Goal: Task Accomplishment & Management: Use online tool/utility

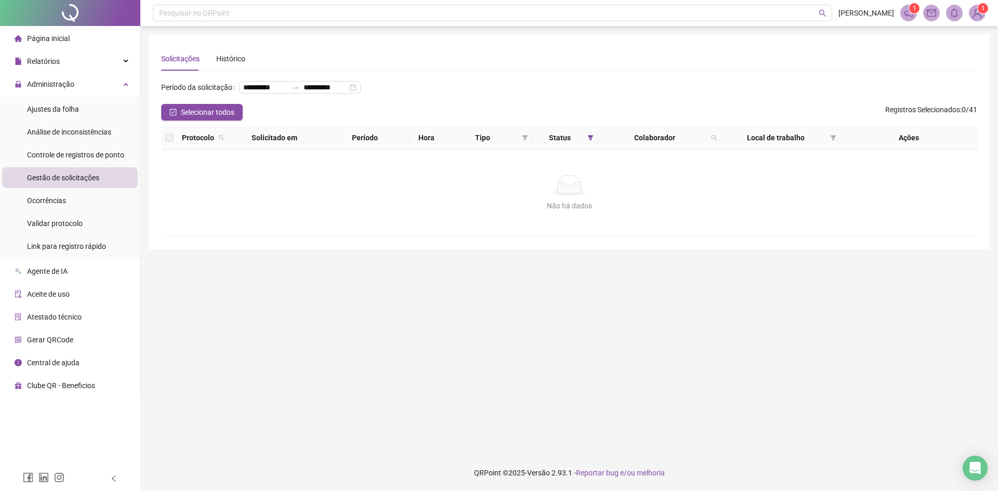
click at [114, 169] on li "Gestão de solicitações" at bounding box center [70, 177] width 136 height 21
click at [119, 153] on span "Controle de registros de ponto" at bounding box center [75, 155] width 97 height 8
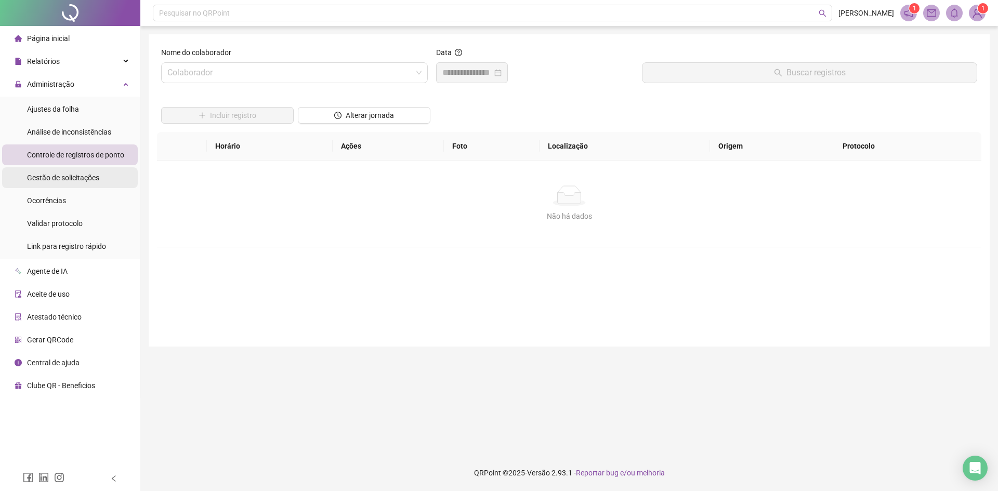
click at [114, 168] on li "Gestão de solicitações" at bounding box center [70, 177] width 136 height 21
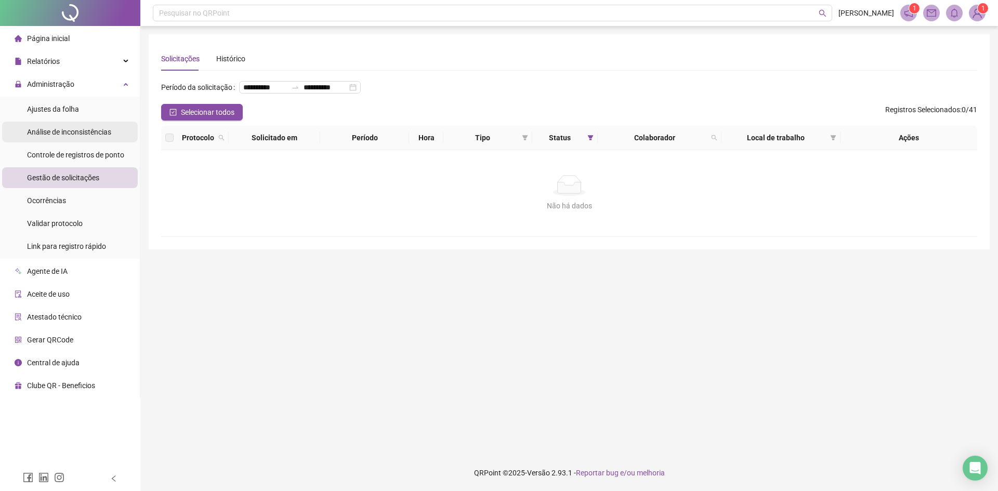
click at [37, 128] on span "Análise de inconsistências" at bounding box center [69, 132] width 84 height 8
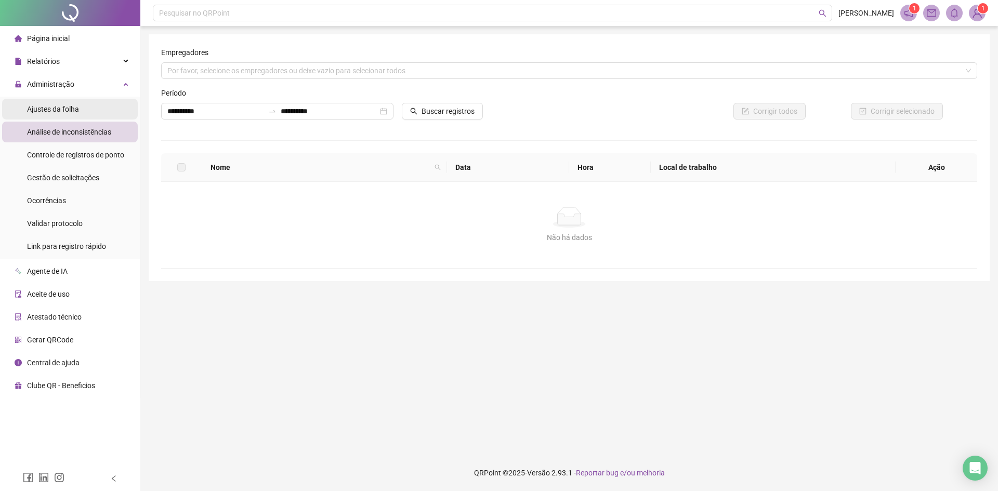
click at [76, 107] on span "Ajustes da folha" at bounding box center [53, 109] width 52 height 8
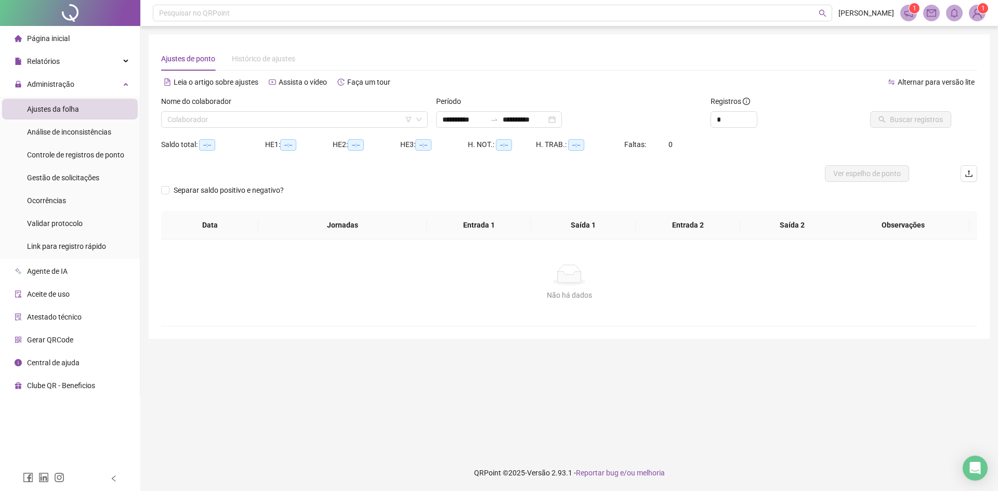
type input "**********"
click at [495, 126] on div "**********" at bounding box center [499, 119] width 126 height 17
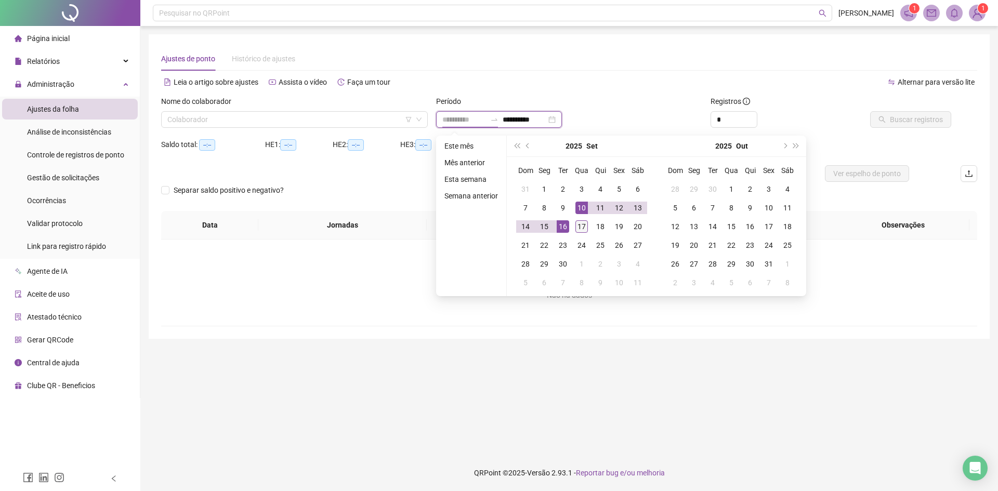
type input "**********"
click at [581, 221] on div "17" at bounding box center [581, 226] width 12 height 12
type input "**********"
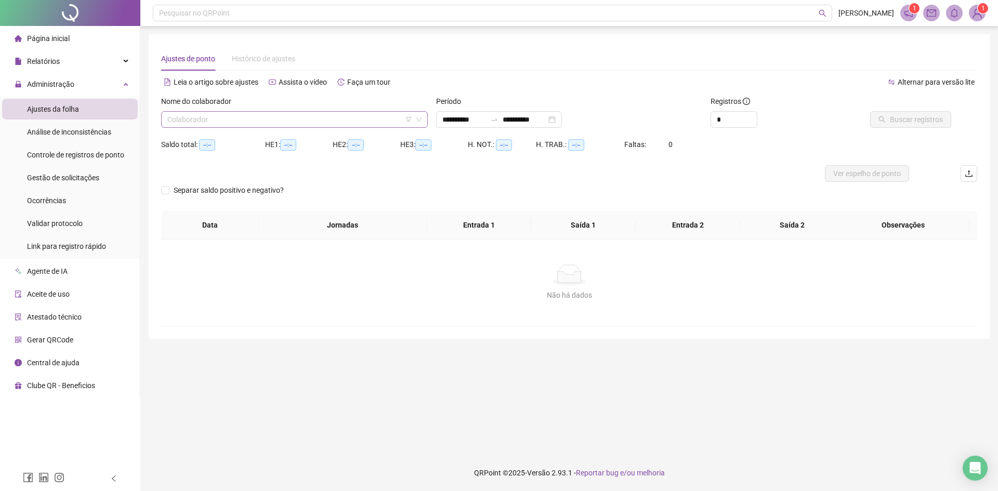
click at [387, 127] on input "search" at bounding box center [289, 120] width 245 height 16
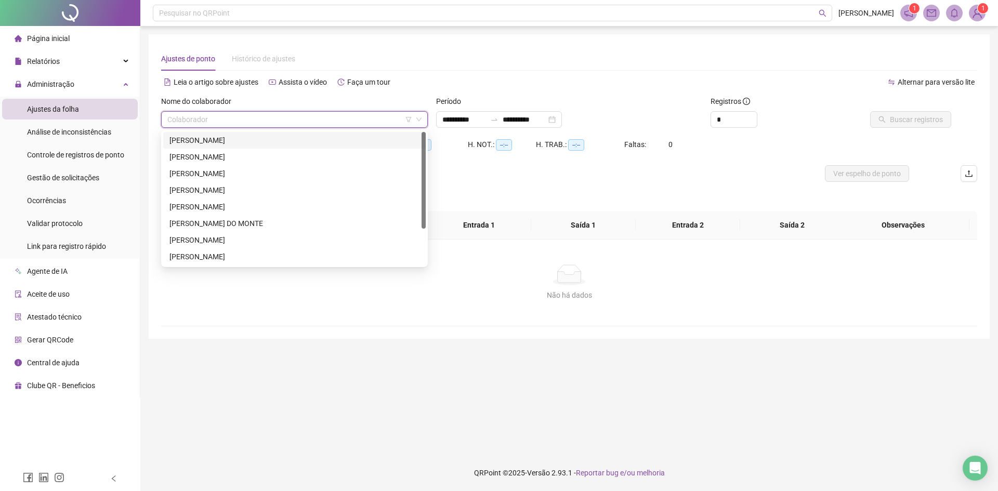
click at [287, 138] on div "[PERSON_NAME]" at bounding box center [294, 140] width 250 height 11
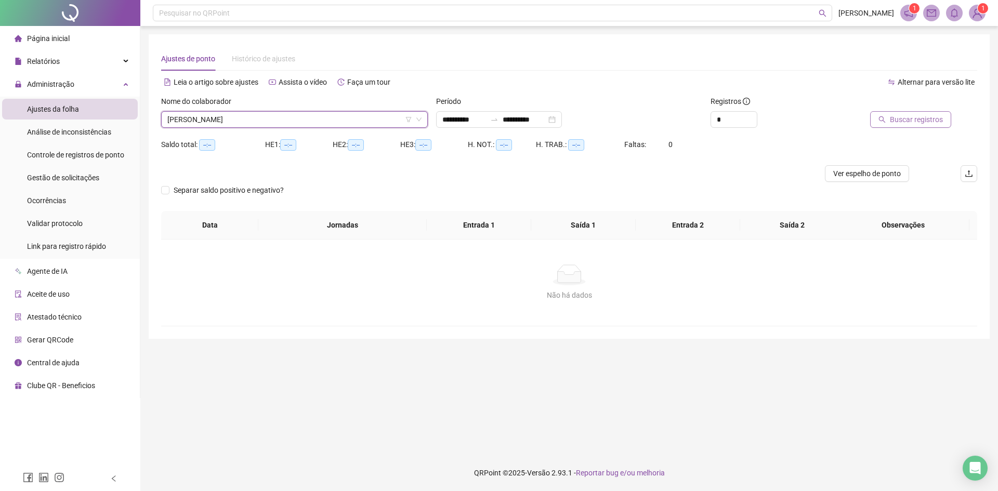
click at [915, 126] on button "Buscar registros" at bounding box center [910, 119] width 81 height 17
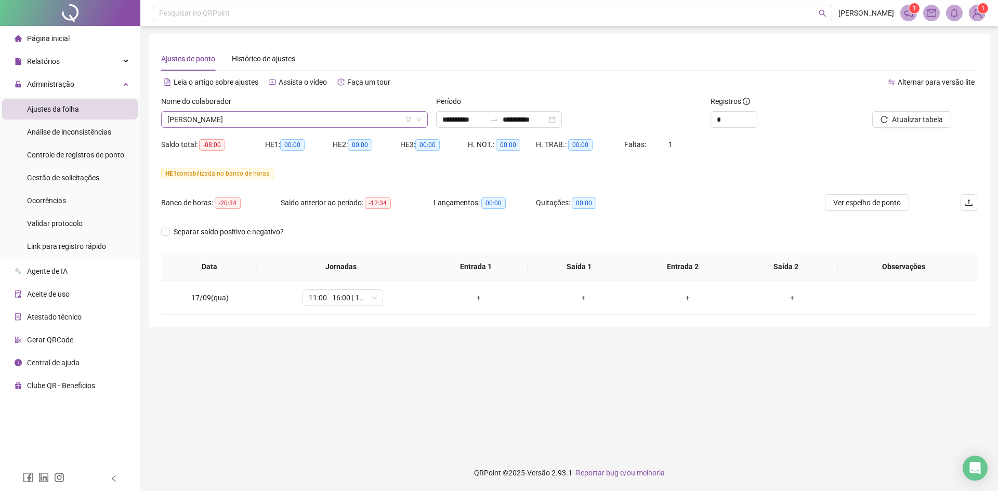
click at [276, 124] on span "[PERSON_NAME]" at bounding box center [294, 120] width 254 height 16
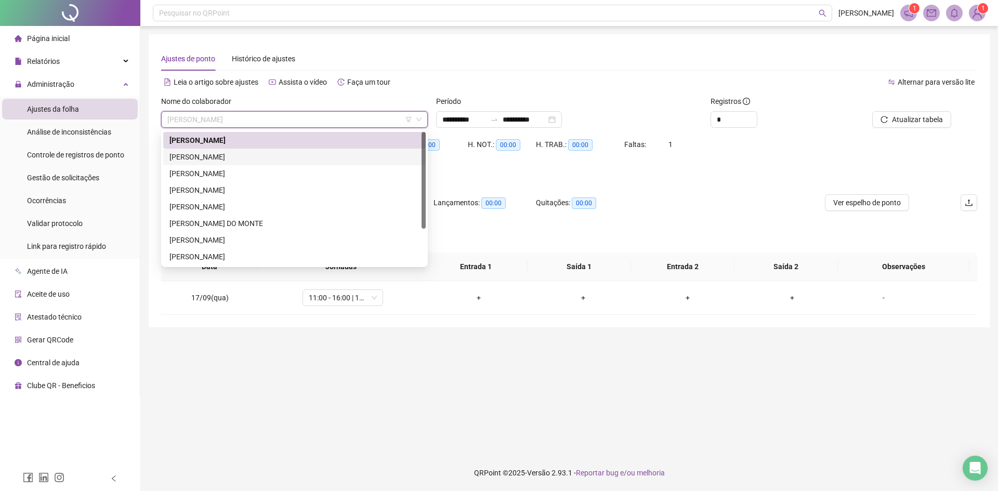
click at [260, 151] on div "[PERSON_NAME]" at bounding box center [294, 157] width 262 height 17
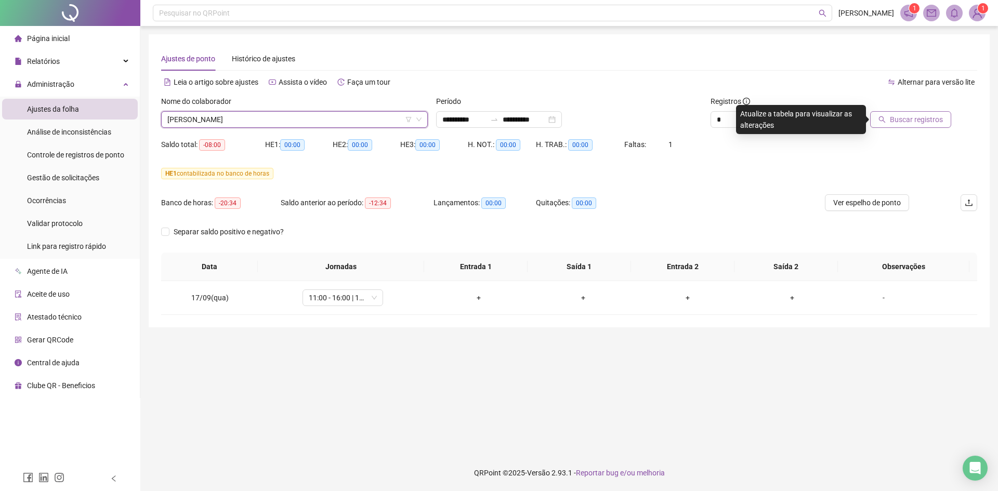
click at [894, 121] on span "Buscar registros" at bounding box center [916, 119] width 53 height 11
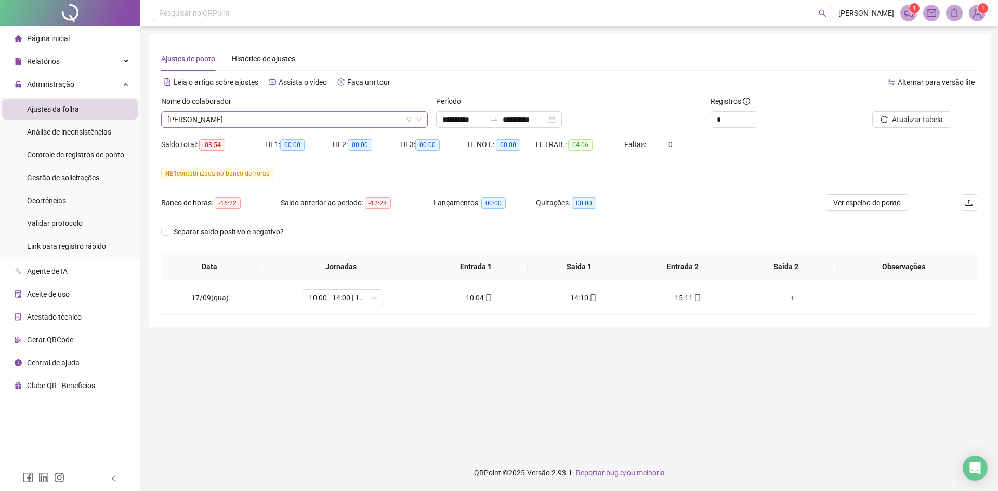
click at [229, 113] on span "[PERSON_NAME]" at bounding box center [294, 120] width 254 height 16
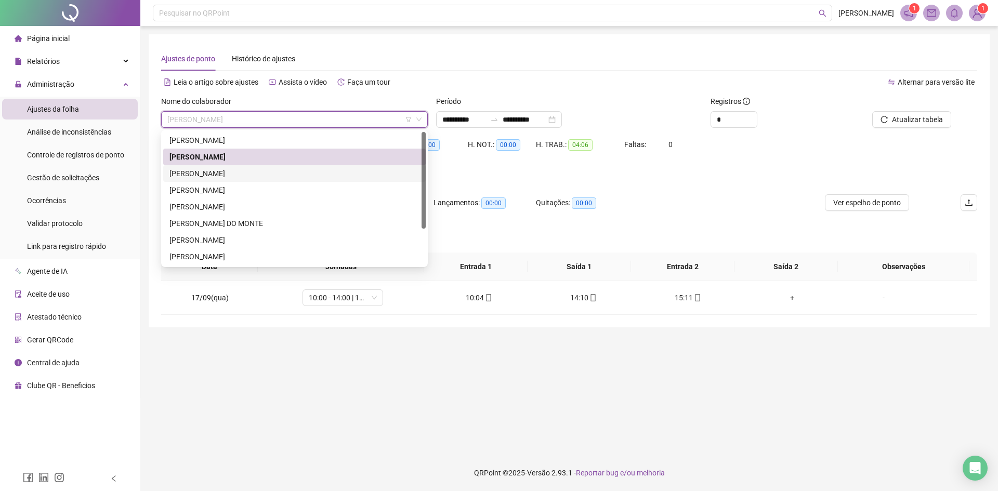
click at [222, 174] on div "[PERSON_NAME]" at bounding box center [294, 173] width 250 height 11
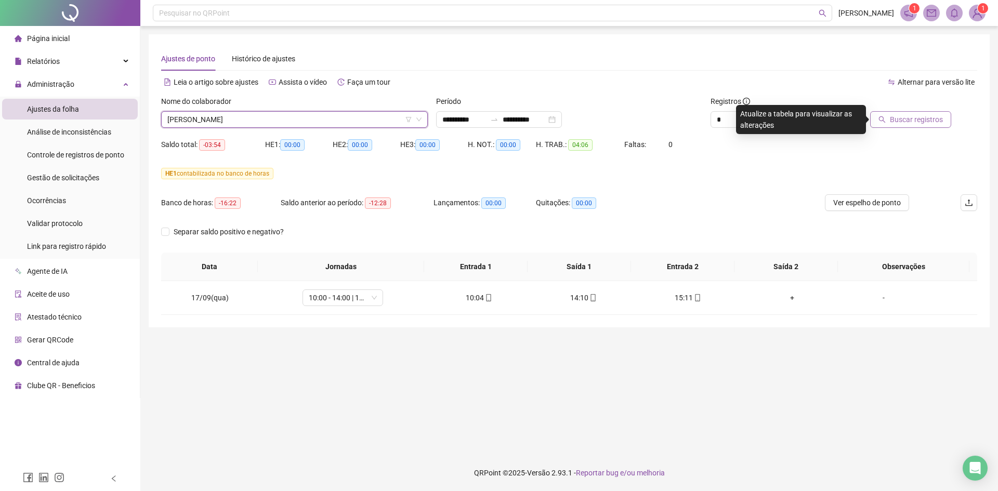
click at [903, 121] on span "Buscar registros" at bounding box center [916, 119] width 53 height 11
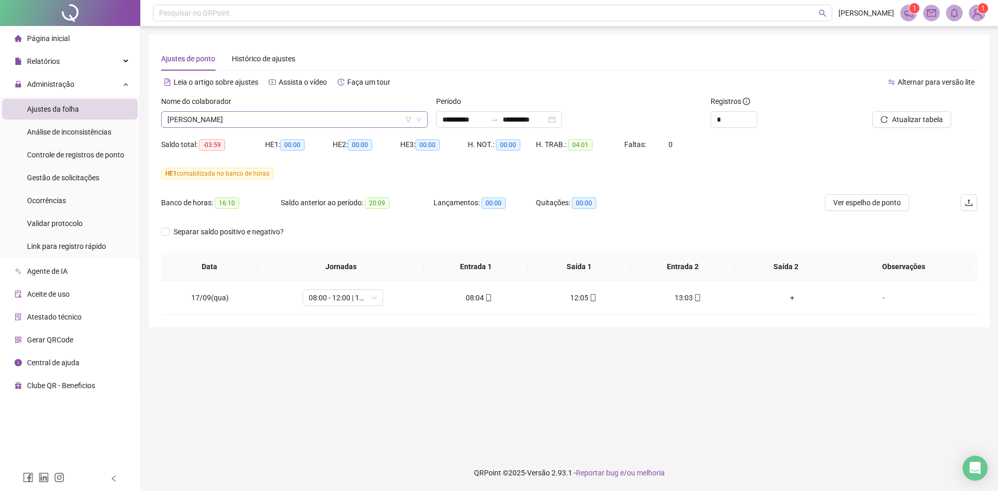
click at [192, 125] on span "[PERSON_NAME]" at bounding box center [294, 120] width 254 height 16
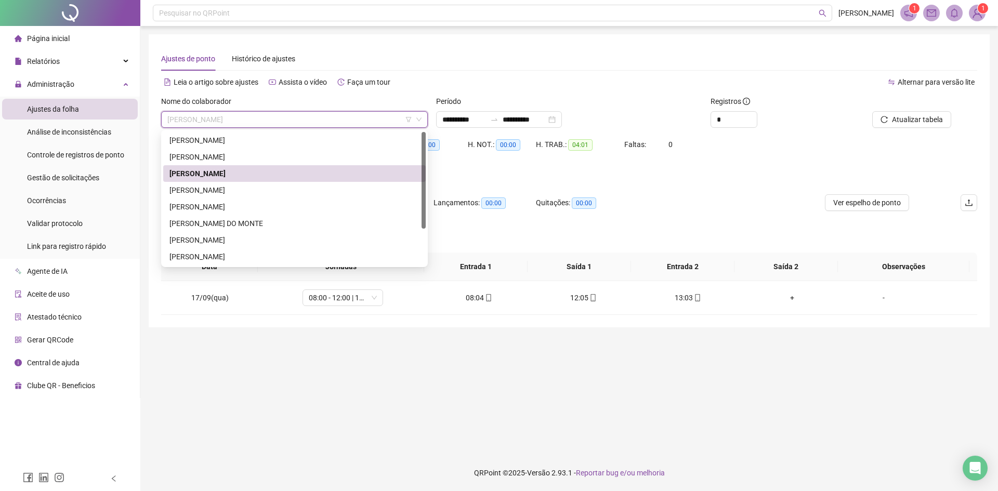
click at [215, 175] on div "[PERSON_NAME]" at bounding box center [294, 173] width 250 height 11
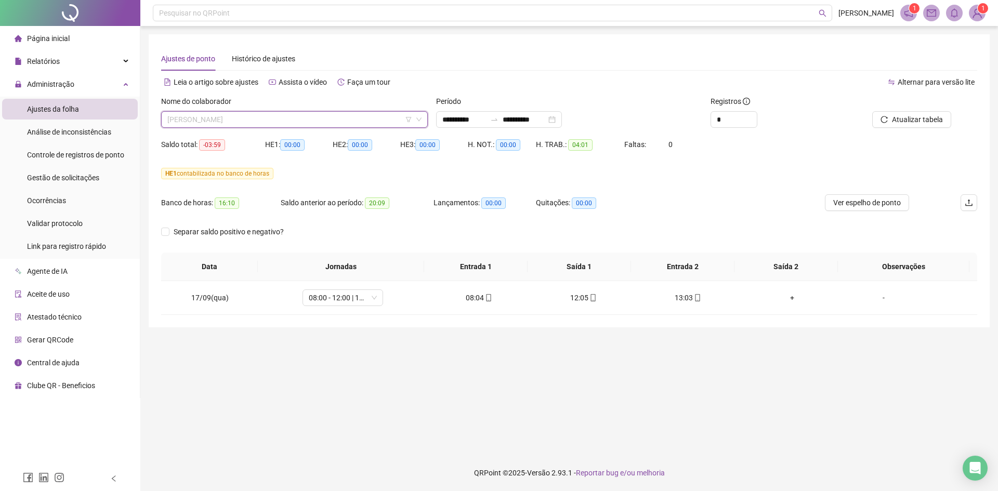
click at [261, 120] on span "[PERSON_NAME]" at bounding box center [294, 120] width 254 height 16
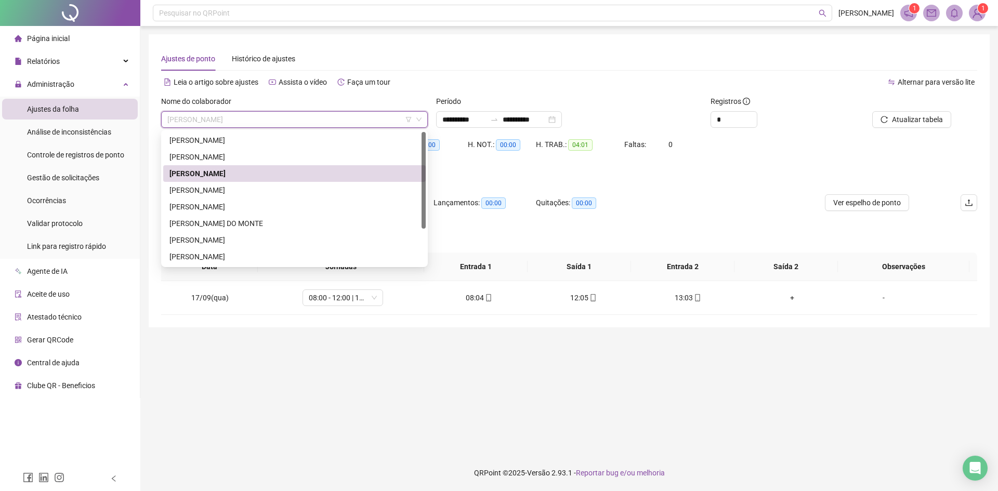
drag, startPoint x: 253, startPoint y: 175, endPoint x: 210, endPoint y: 190, distance: 45.7
click at [210, 190] on div "[PERSON_NAME]" at bounding box center [294, 189] width 250 height 11
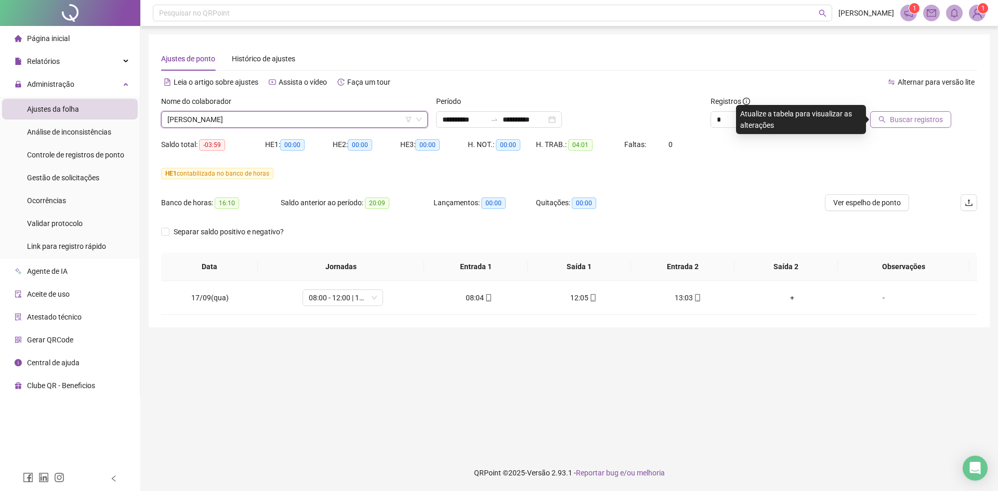
click at [895, 126] on button "Buscar registros" at bounding box center [910, 119] width 81 height 17
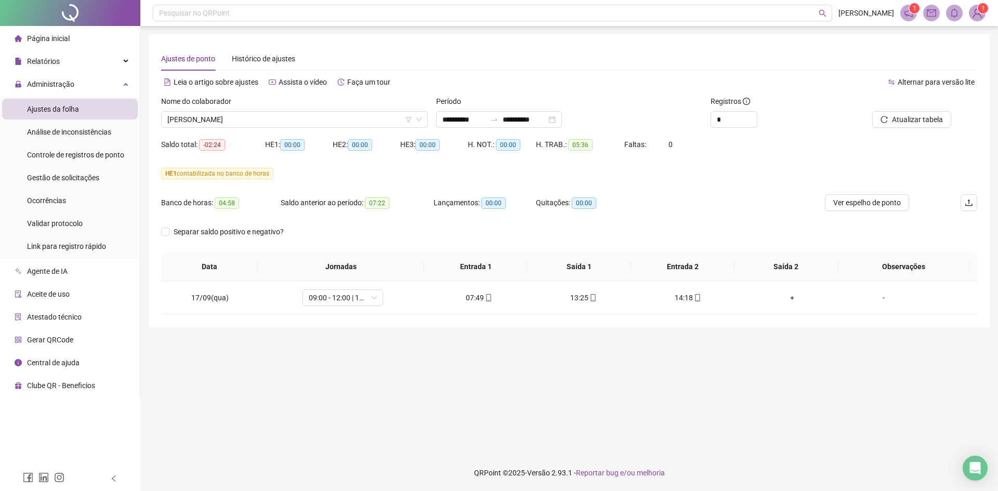
click at [237, 107] on div "Nome do colaborador" at bounding box center [294, 104] width 267 height 16
click at [243, 123] on span "[PERSON_NAME]" at bounding box center [294, 120] width 254 height 16
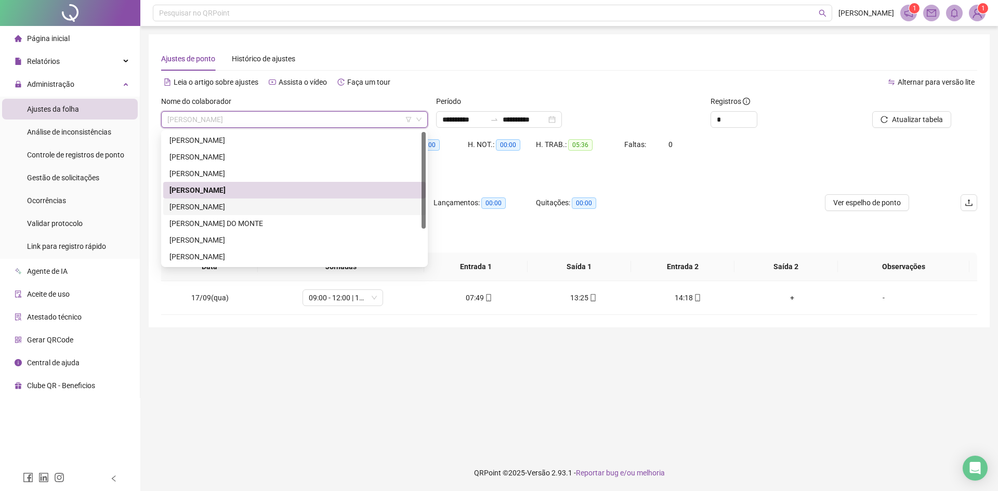
click at [258, 208] on div "[PERSON_NAME]" at bounding box center [294, 206] width 250 height 11
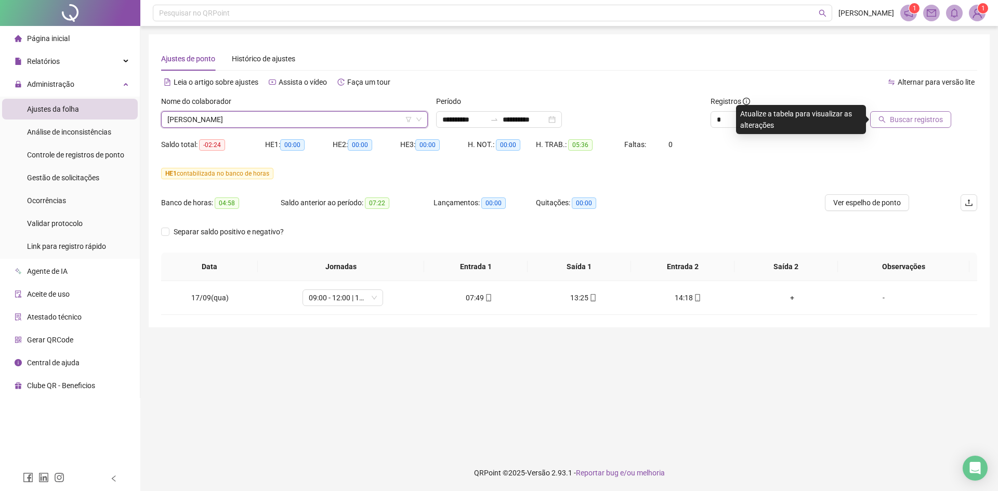
click at [924, 121] on span "Buscar registros" at bounding box center [916, 119] width 53 height 11
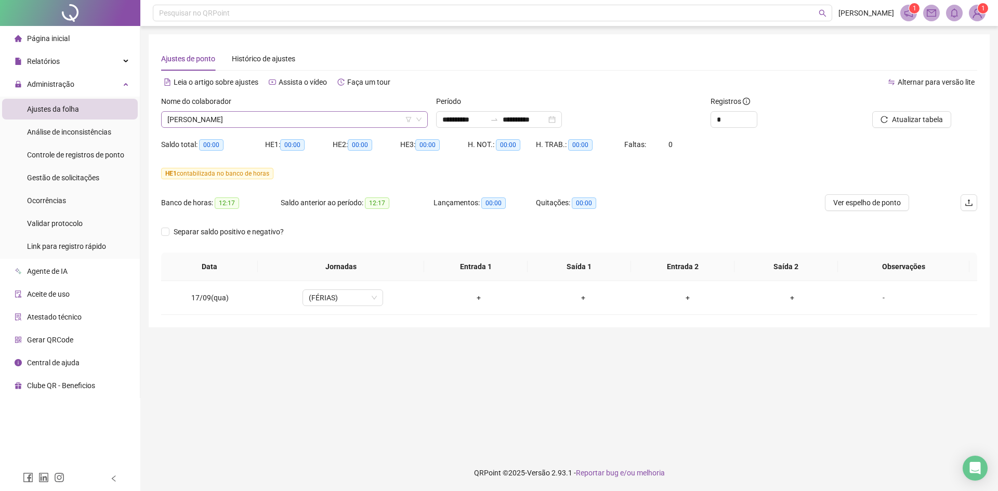
click at [293, 117] on span "[PERSON_NAME]" at bounding box center [294, 120] width 254 height 16
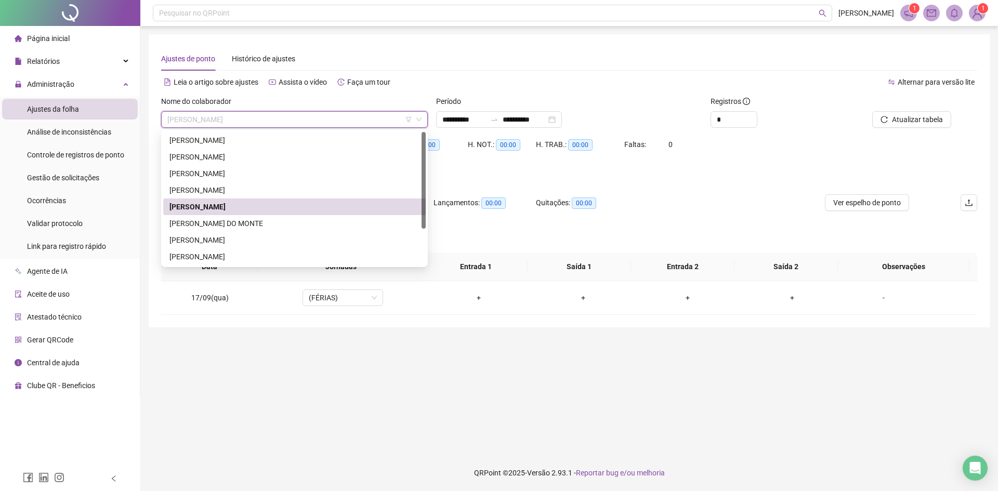
click at [247, 219] on div "[PERSON_NAME] DO MONTE" at bounding box center [294, 223] width 250 height 11
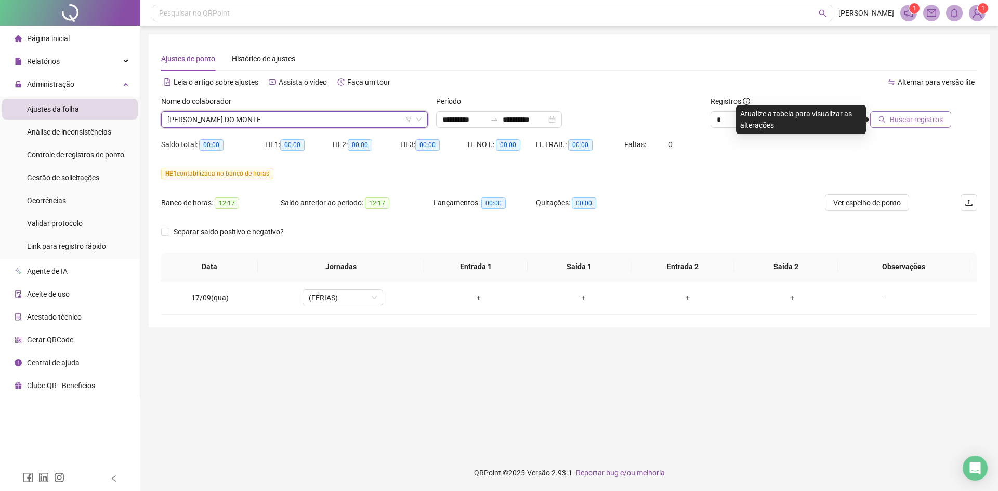
click at [917, 120] on span "Buscar registros" at bounding box center [916, 119] width 53 height 11
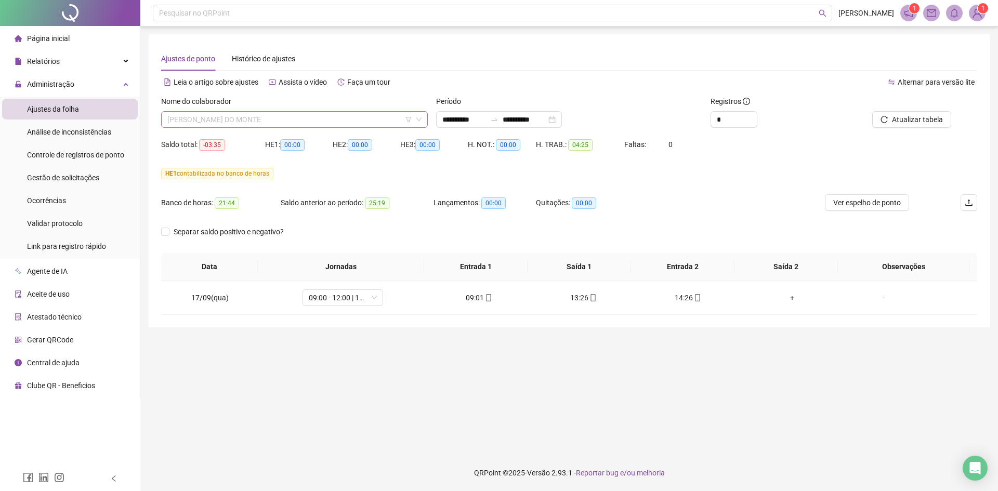
click at [246, 124] on span "[PERSON_NAME] DO MONTE" at bounding box center [294, 120] width 254 height 16
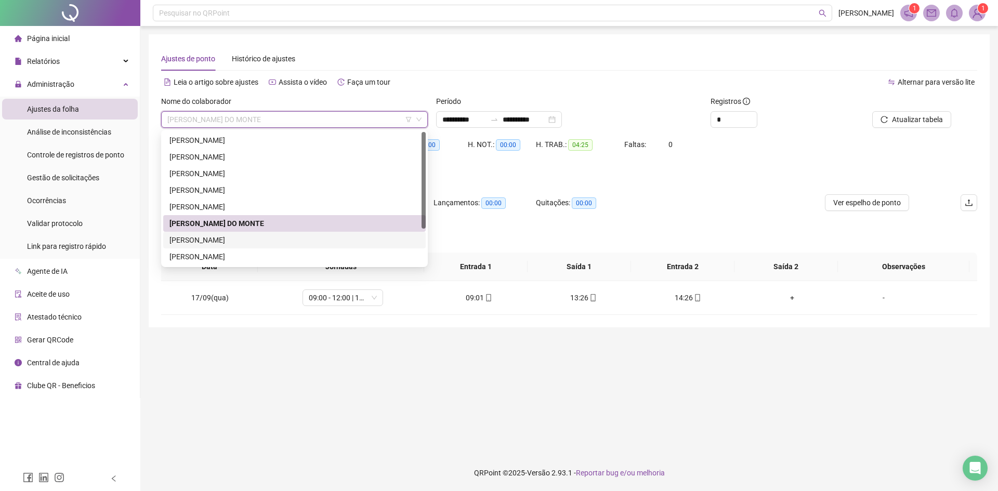
click at [220, 236] on div "[PERSON_NAME]" at bounding box center [294, 239] width 250 height 11
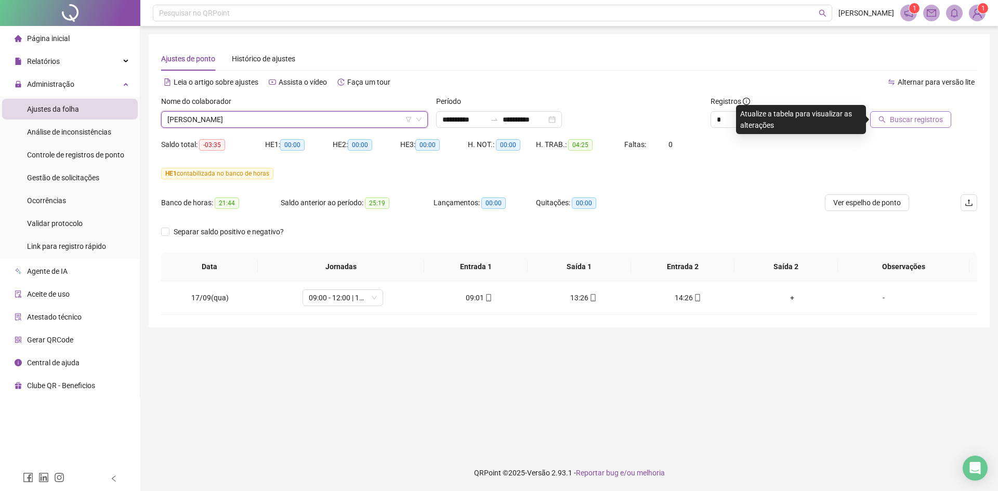
click at [902, 113] on button "Buscar registros" at bounding box center [910, 119] width 81 height 17
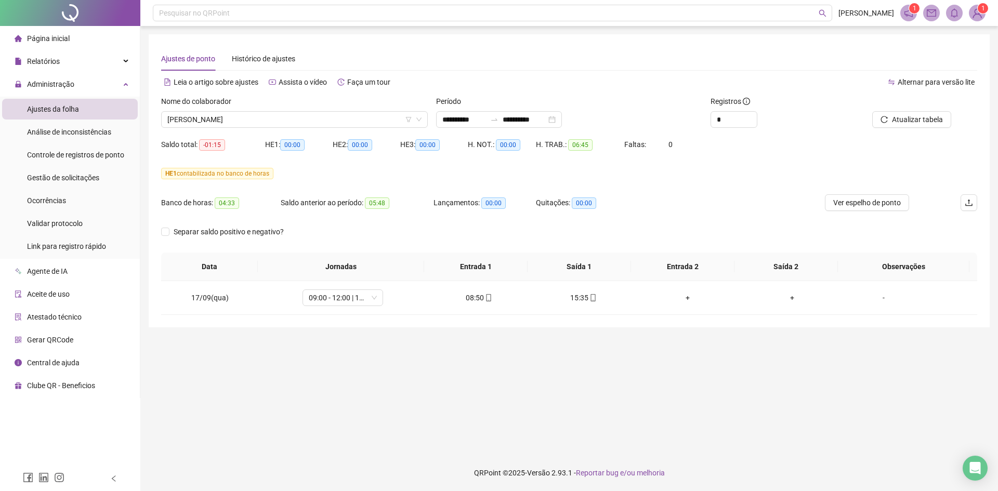
click at [217, 118] on span "[PERSON_NAME]" at bounding box center [294, 120] width 254 height 16
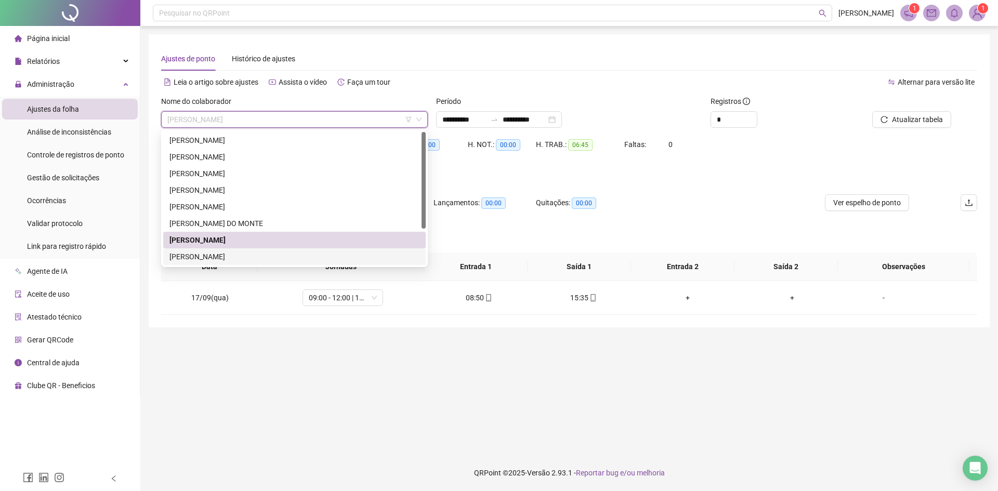
click at [217, 250] on div "[PERSON_NAME]" at bounding box center [294, 256] width 262 height 17
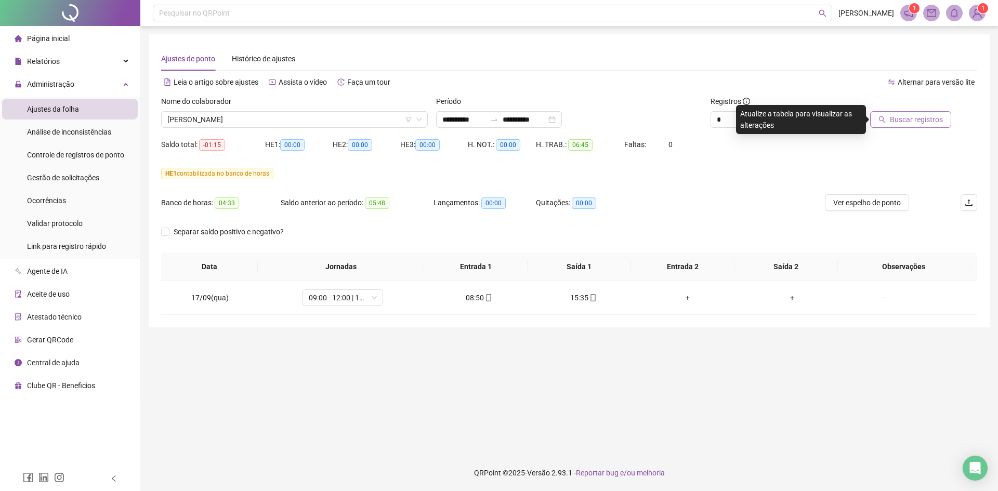
click at [917, 117] on span "Buscar registros" at bounding box center [916, 119] width 53 height 11
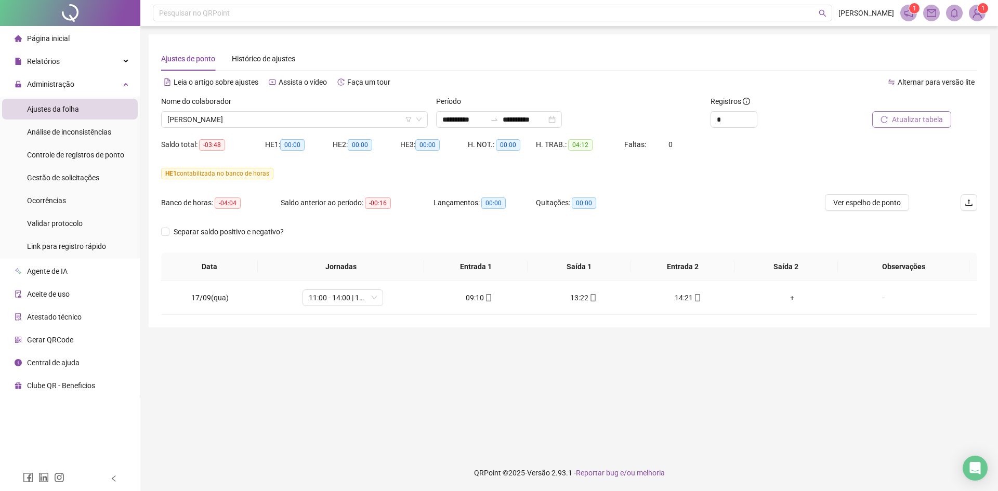
click at [766, 200] on div "Banco de horas: -04:04 Saldo anterior ao período: -00:16 Lançamentos: 00:00 Qui…" at bounding box center [467, 208] width 612 height 29
click at [60, 184] on div "Gestão de solicitações" at bounding box center [63, 177] width 72 height 21
